Goal: Task Accomplishment & Management: Manage account settings

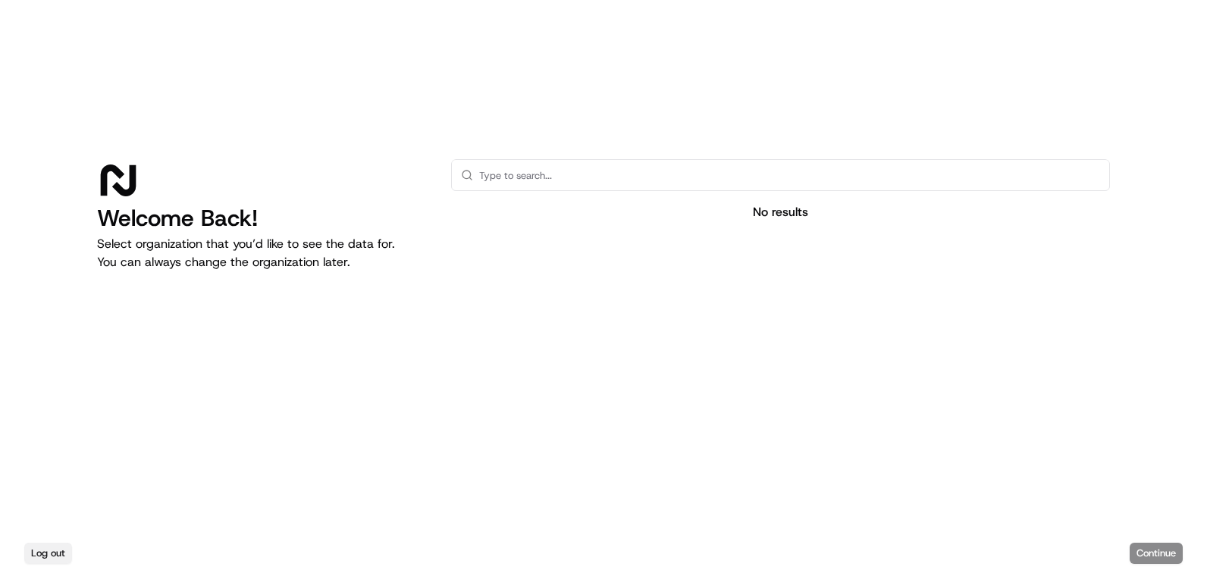
click at [50, 547] on button "Log out" at bounding box center [48, 553] width 48 height 21
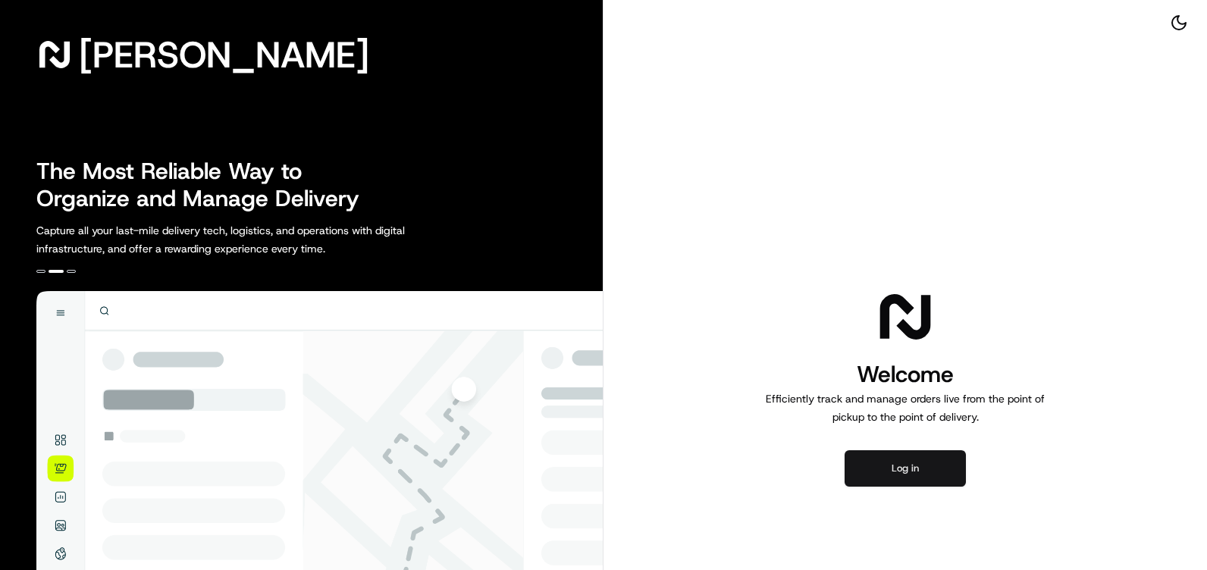
click at [919, 468] on button "Log in" at bounding box center [904, 468] width 121 height 36
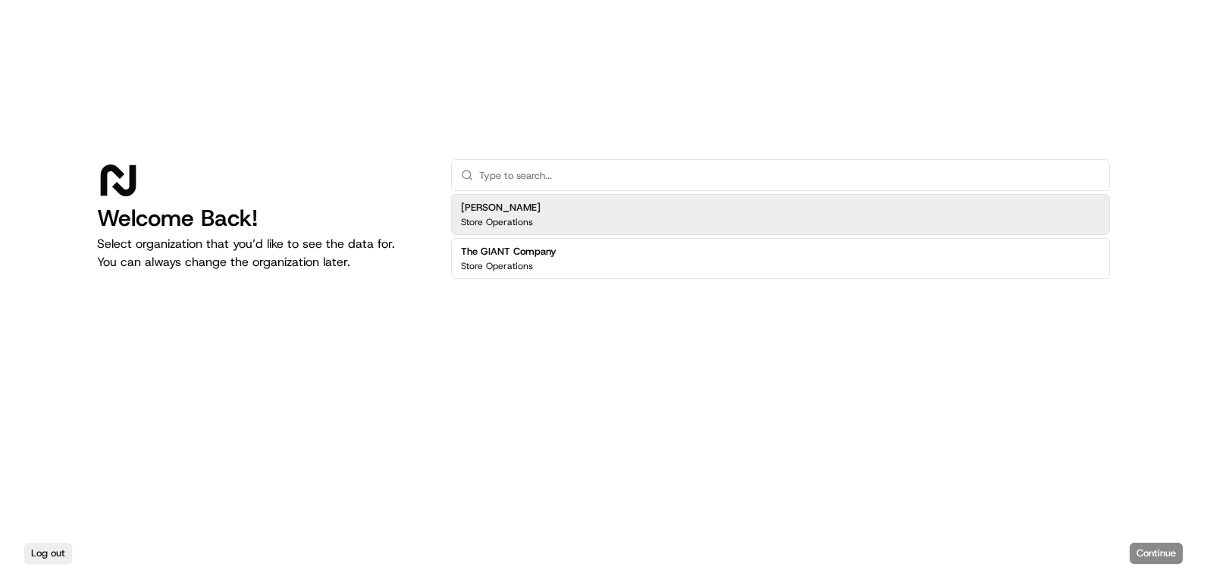
click at [497, 212] on h2 "[PERSON_NAME]" at bounding box center [501, 208] width 80 height 14
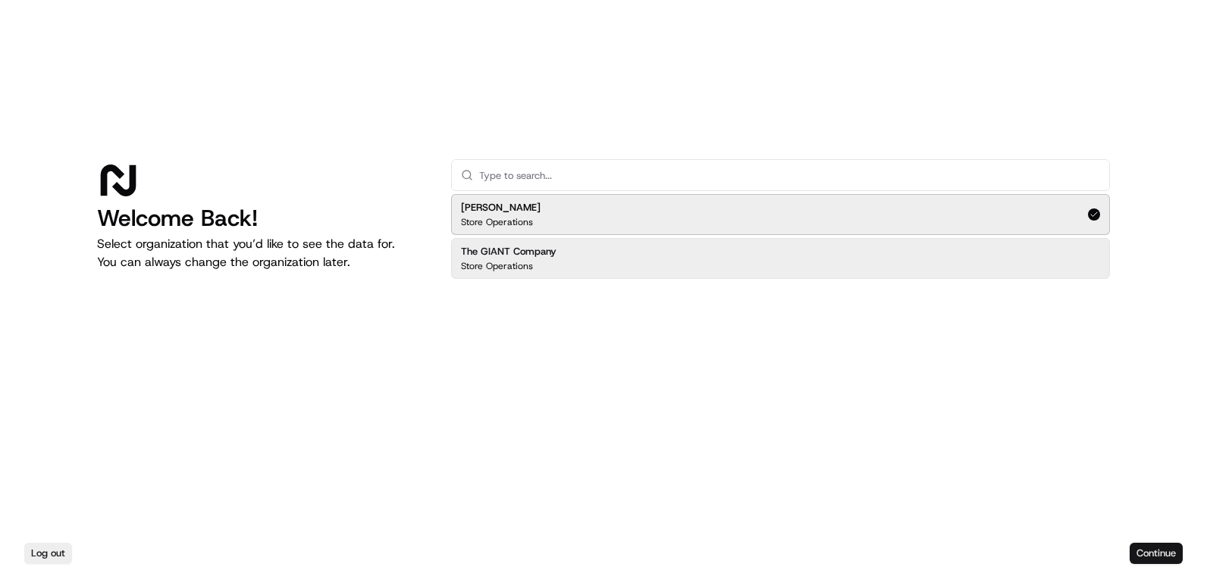
click at [1158, 554] on button "Continue" at bounding box center [1156, 553] width 53 height 21
